Goal: Obtain resource: Download file/media

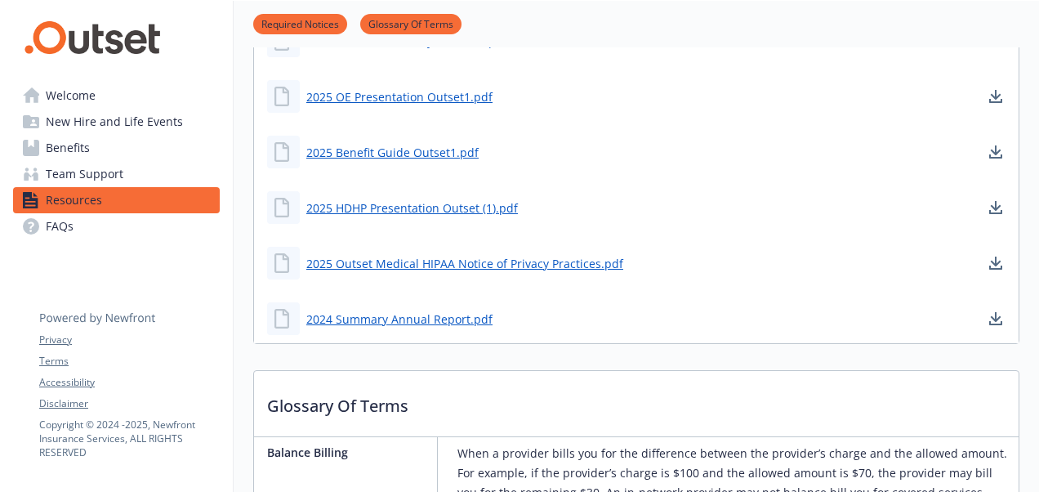
scroll to position [409, 0]
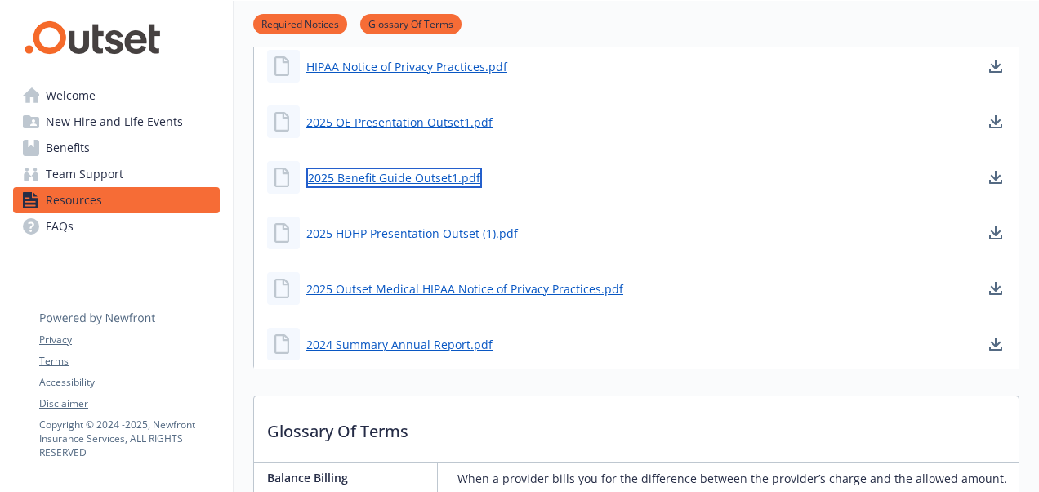
click at [420, 179] on link "2025 Benefit Guide Outset1.pdf" at bounding box center [394, 178] width 176 height 20
